Goal: Obtain resource: Download file/media

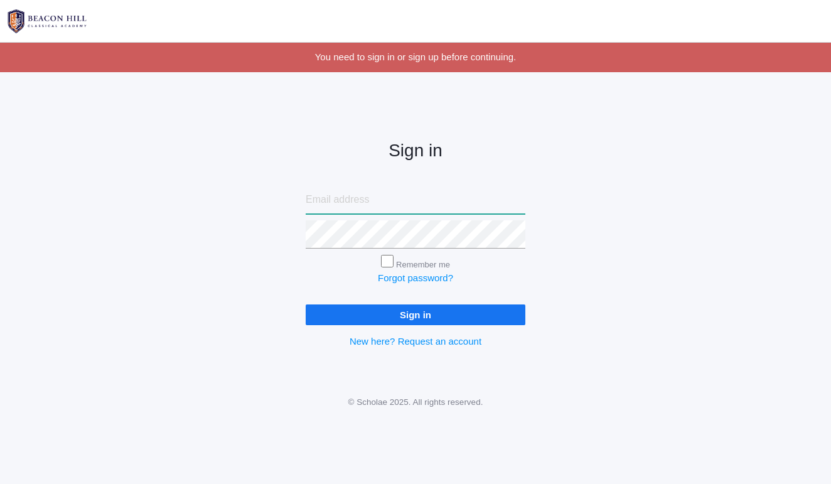
type input "katielisa777@msn.com"
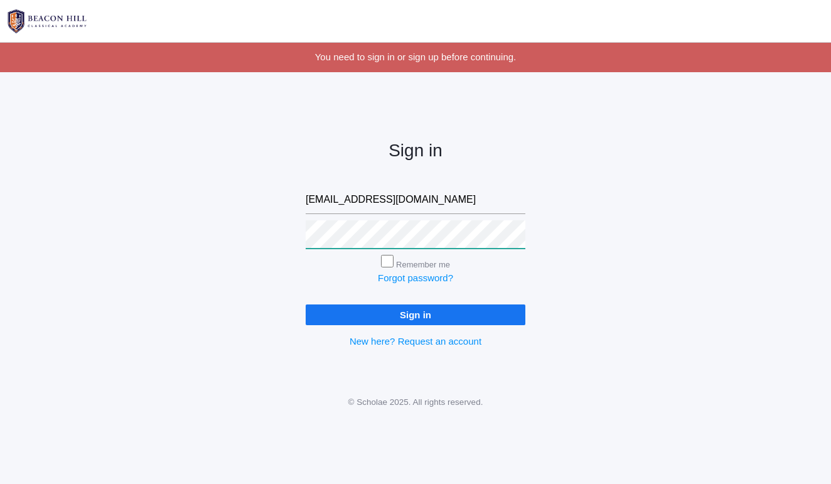
click at [416, 312] on input "Sign in" at bounding box center [416, 314] width 220 height 21
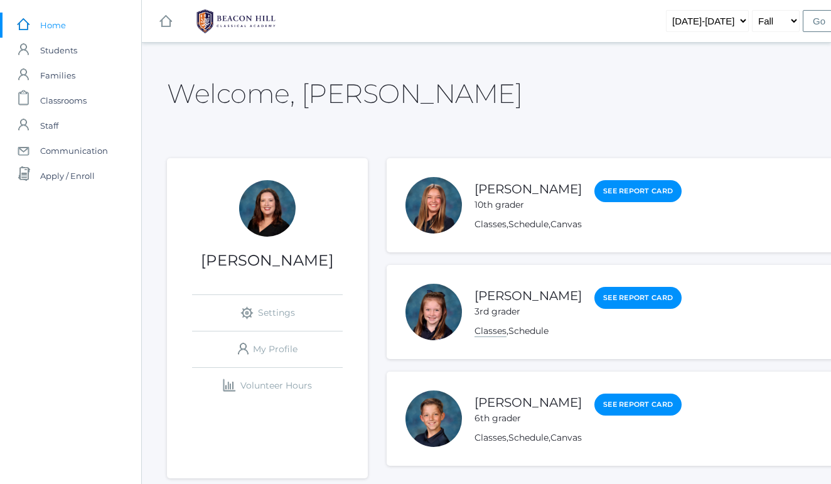
click at [481, 333] on link "Classes" at bounding box center [491, 331] width 32 height 12
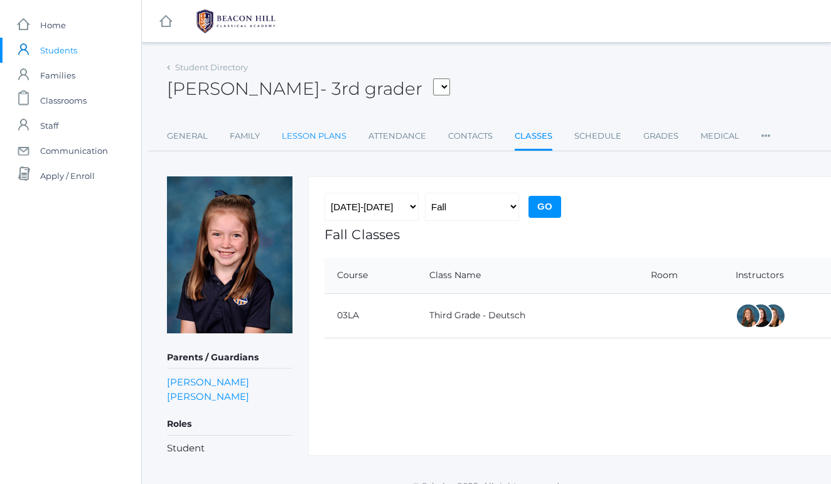
click at [318, 141] on link "Lesson Plans" at bounding box center [314, 136] width 65 height 25
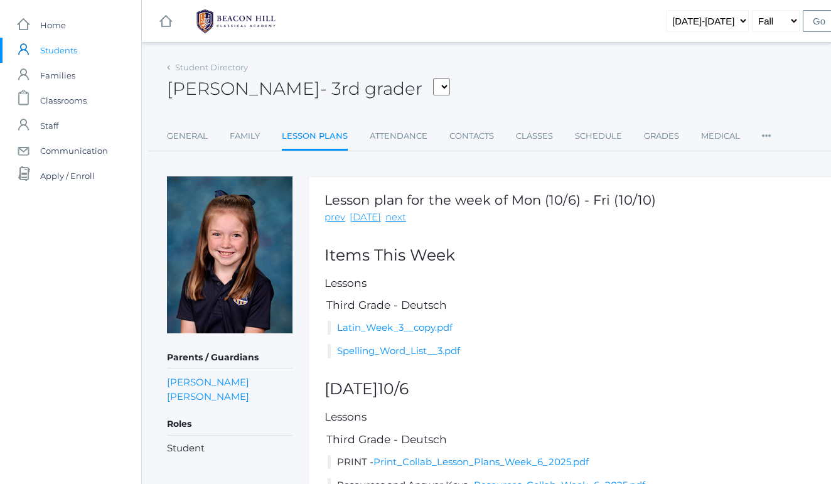
click at [325, 139] on link "Lesson Plans" at bounding box center [315, 137] width 66 height 27
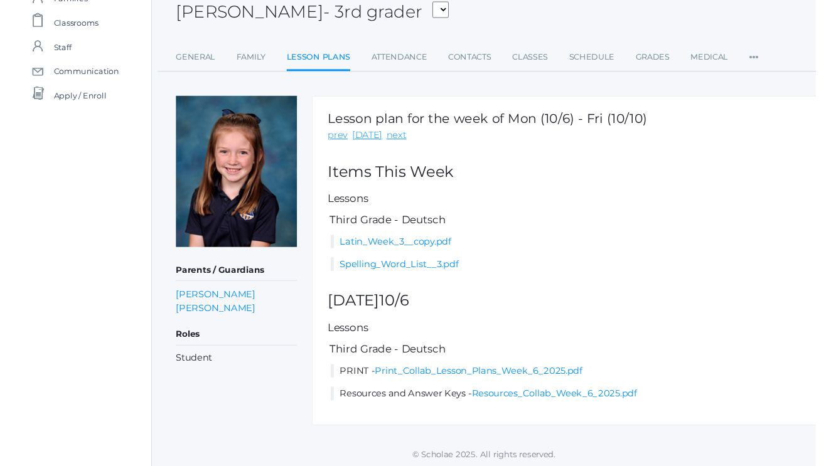
scroll to position [76, 0]
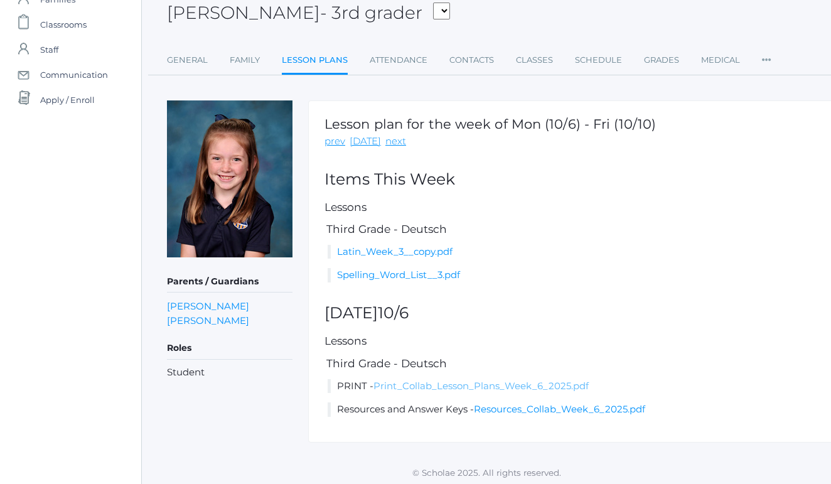
click at [459, 385] on link "Print_Collab_Lesson_Plans_Week_6_2025.pdf" at bounding box center [481, 386] width 215 height 12
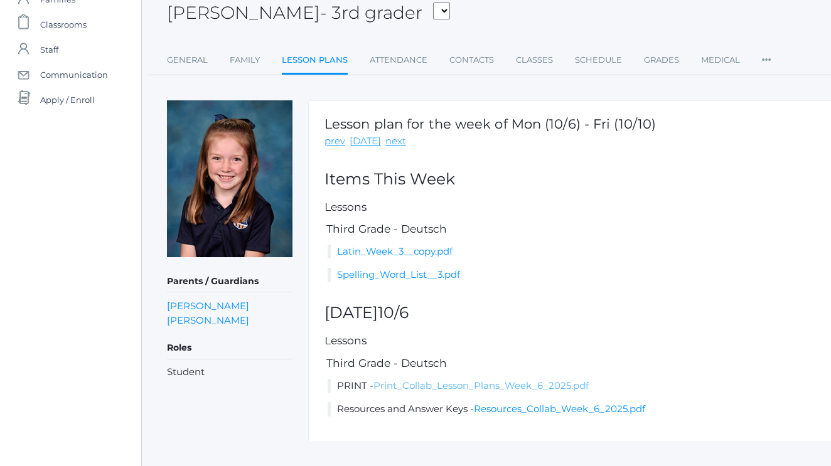
click at [529, 385] on link "Print_Collab_Lesson_Plans_Week_6_2025.pdf" at bounding box center [481, 386] width 215 height 12
